Goal: Navigation & Orientation: Find specific page/section

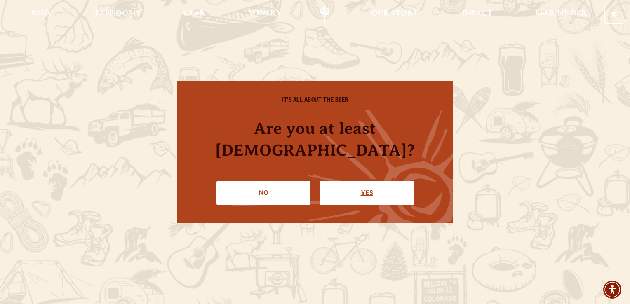
click at [361, 181] on link "Yes" at bounding box center [367, 193] width 94 height 24
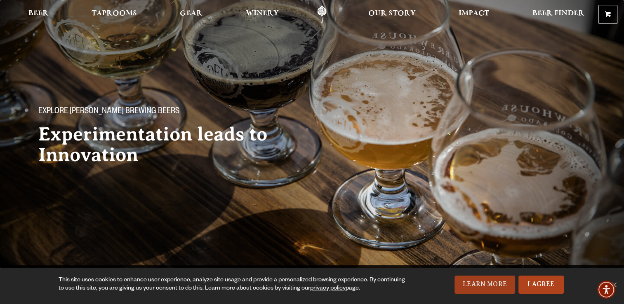
click at [483, 287] on link "Learn More" at bounding box center [484, 285] width 61 height 18
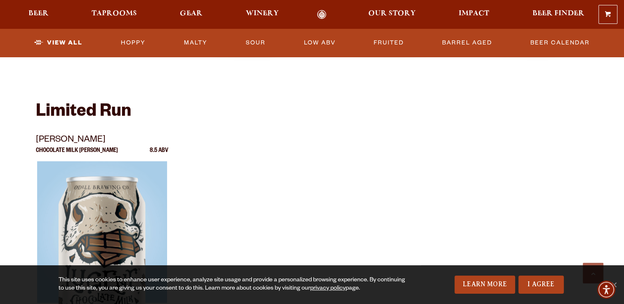
scroll to position [1388, 0]
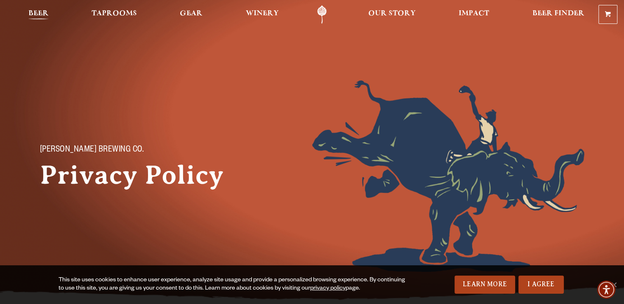
click at [41, 12] on span "Beer" at bounding box center [38, 13] width 20 height 7
